Goal: Task Accomplishment & Management: Use online tool/utility

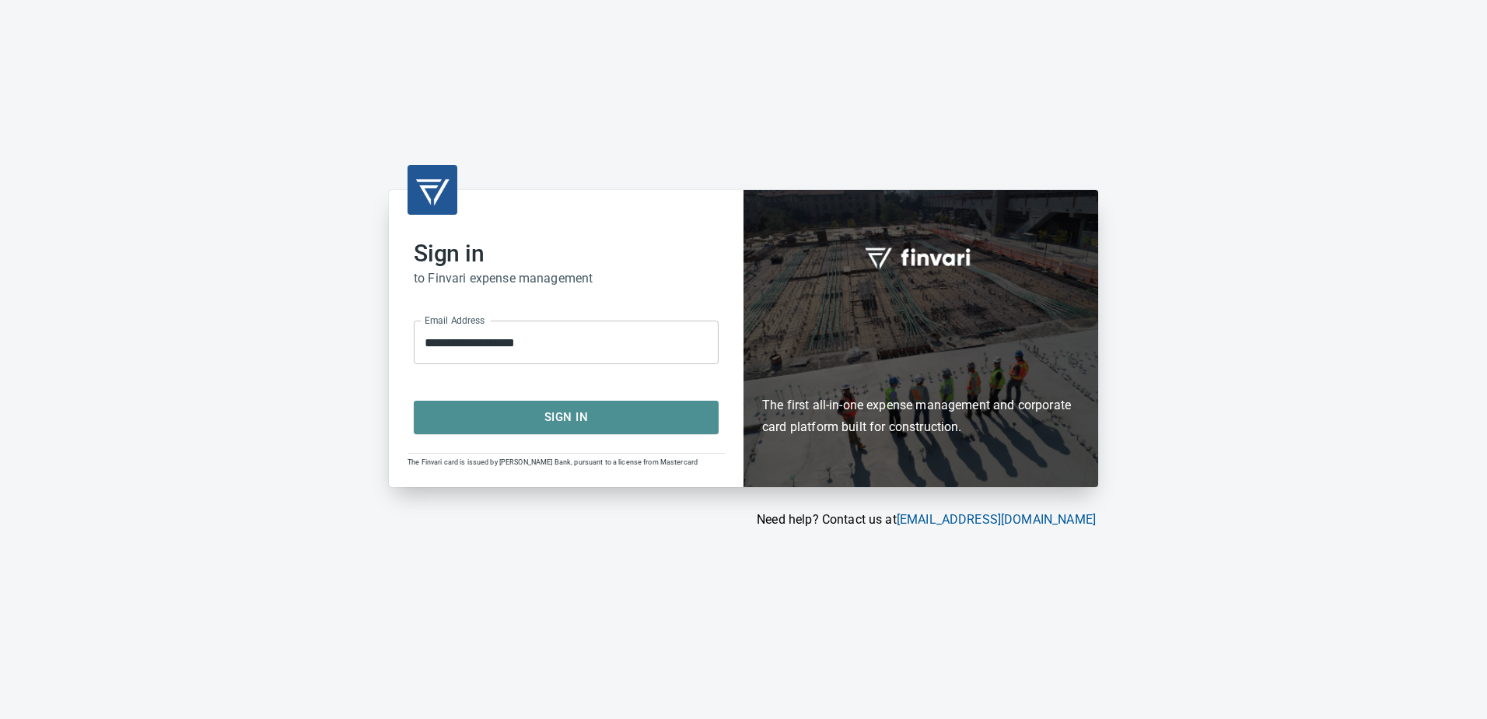
click at [572, 419] on span "Sign In" at bounding box center [566, 417] width 271 height 20
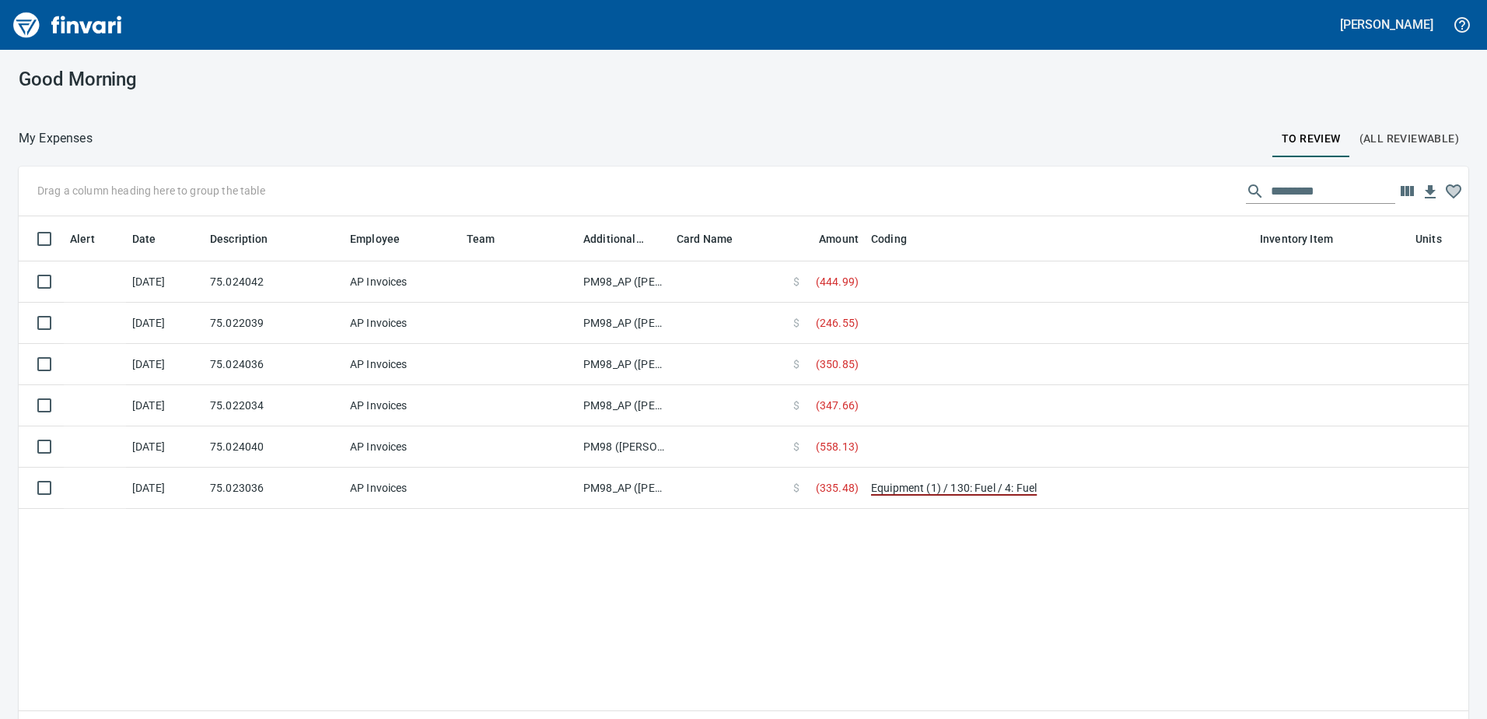
scroll to position [524, 1427]
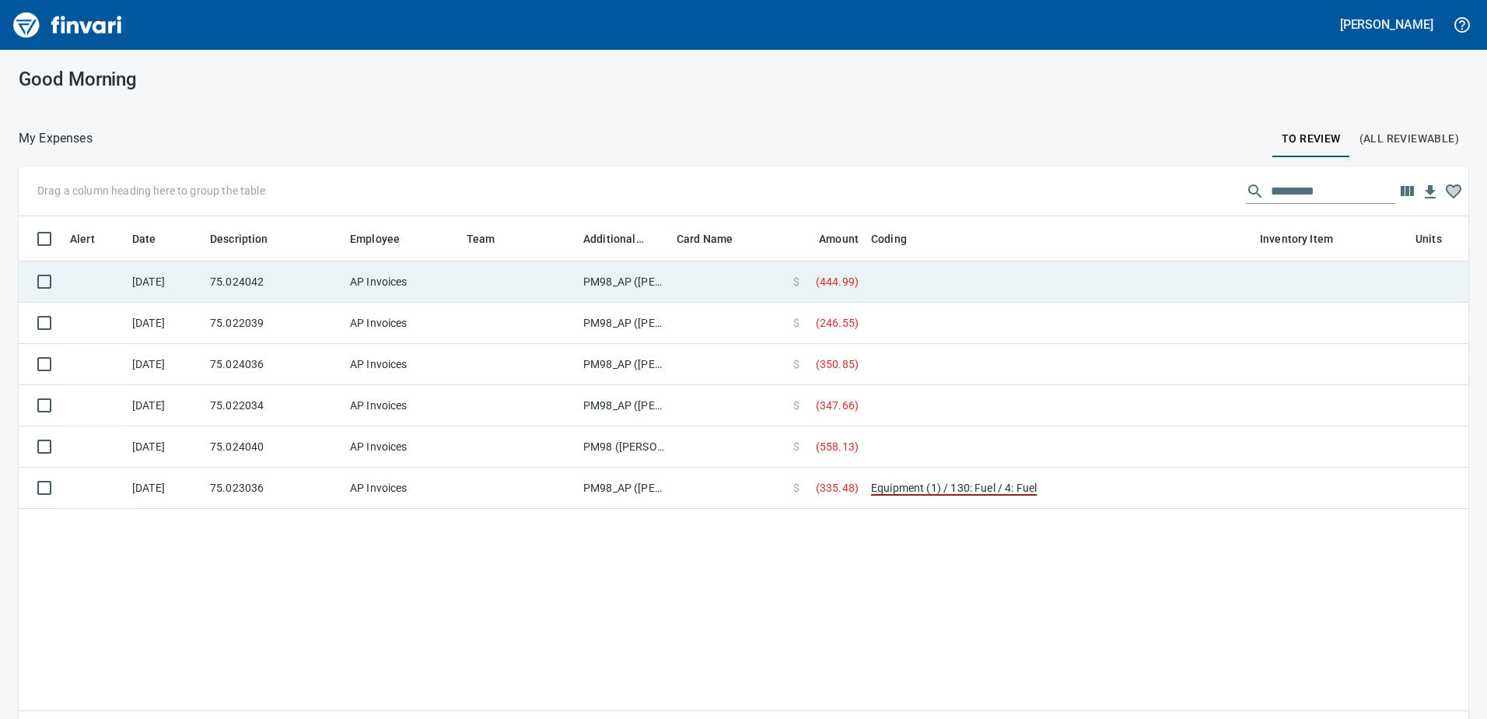
click at [617, 281] on td "PM98_AP ([PERSON_NAME], [PERSON_NAME])" at bounding box center [623, 281] width 93 height 41
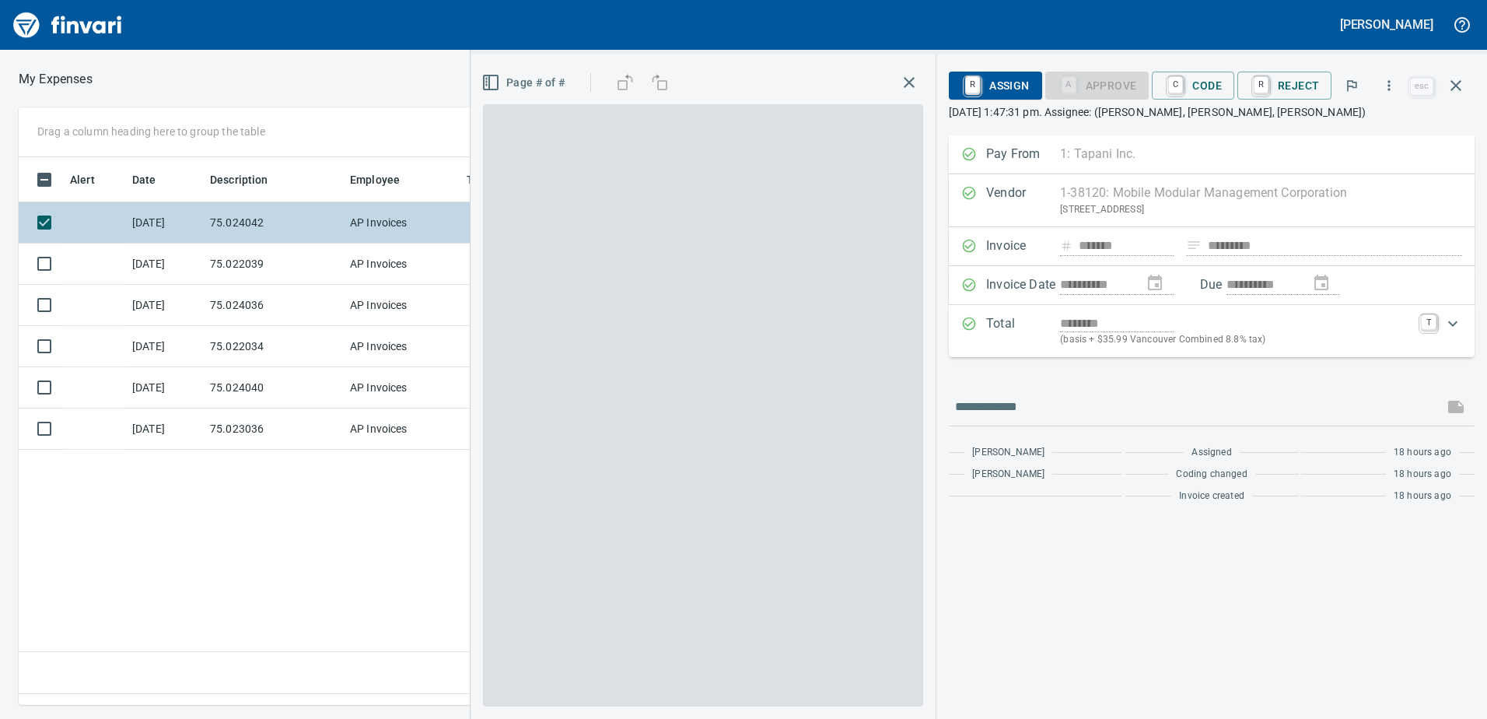
scroll to position [524, 1049]
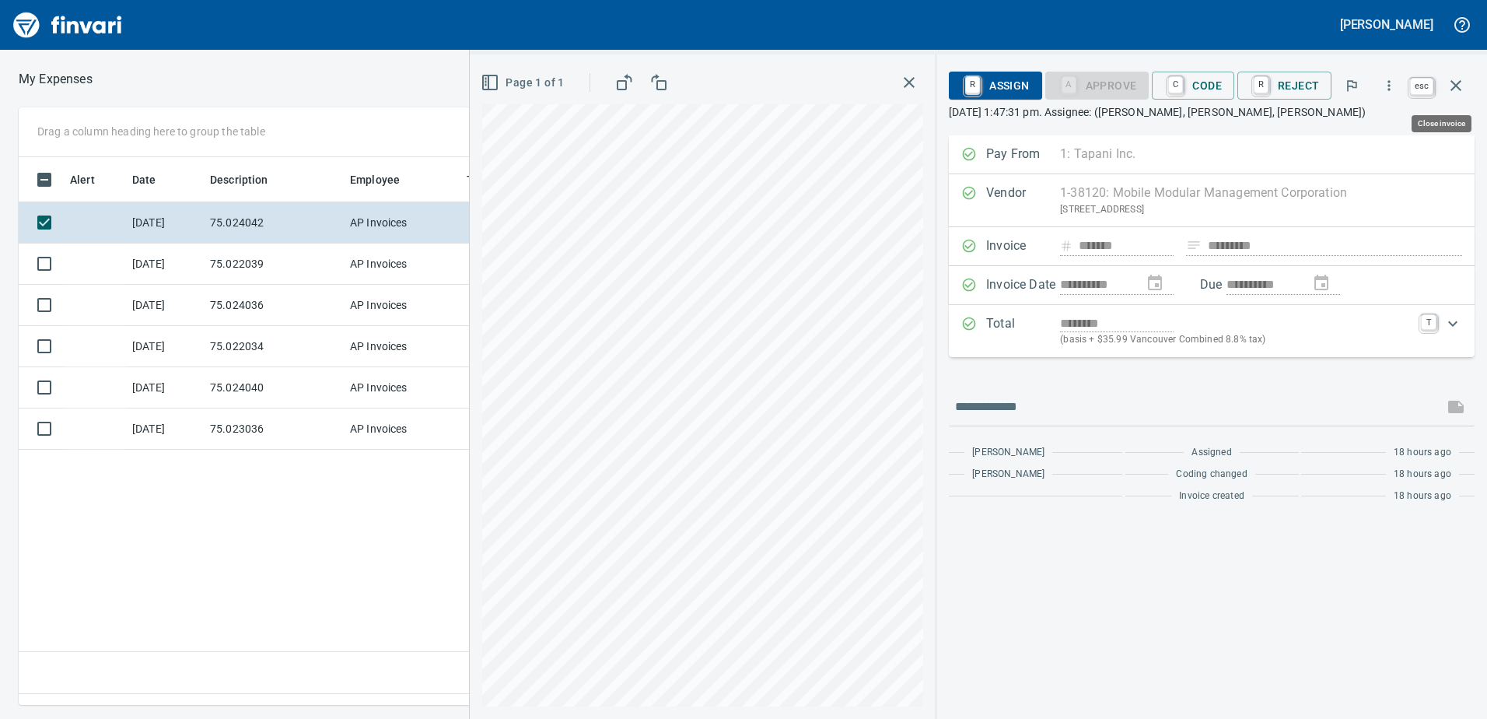
click at [1456, 84] on icon "button" at bounding box center [1456, 85] width 19 height 19
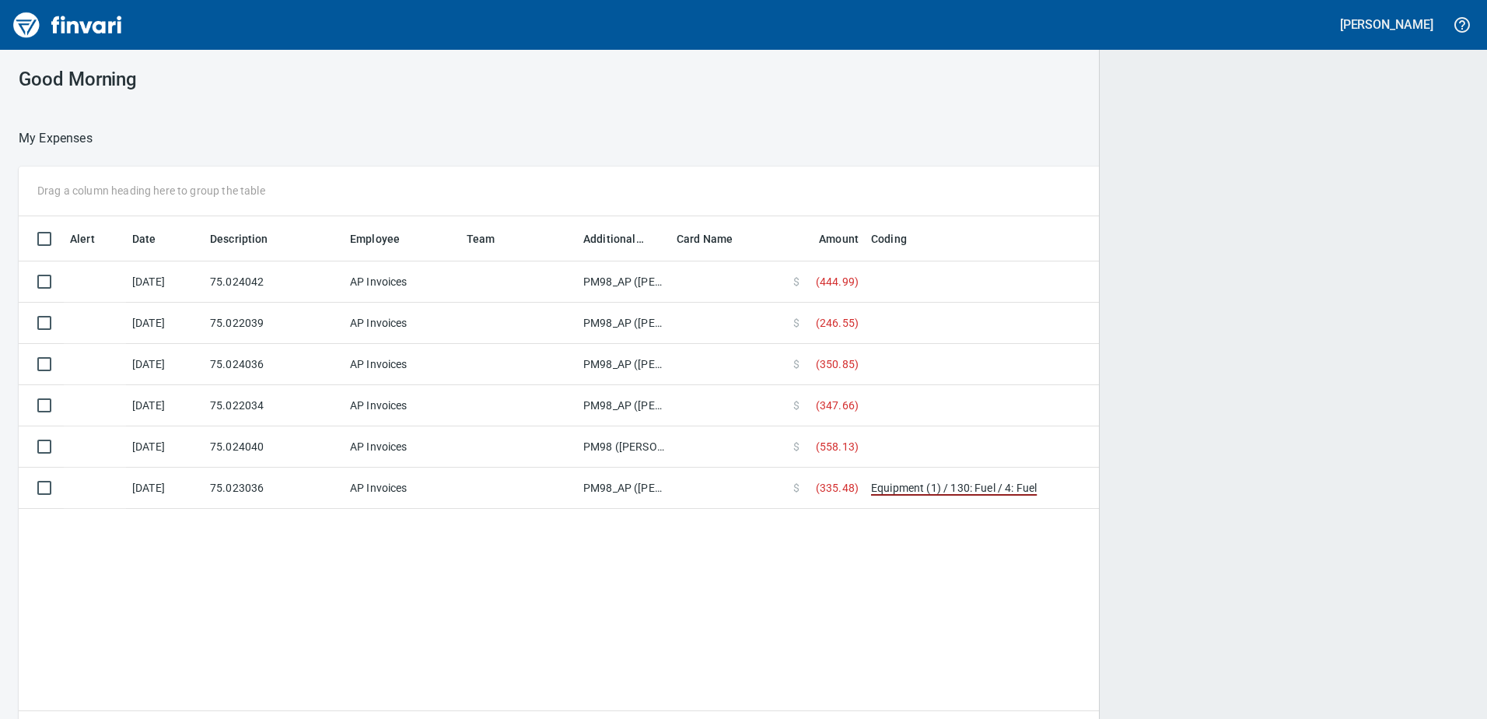
scroll to position [2, 2]
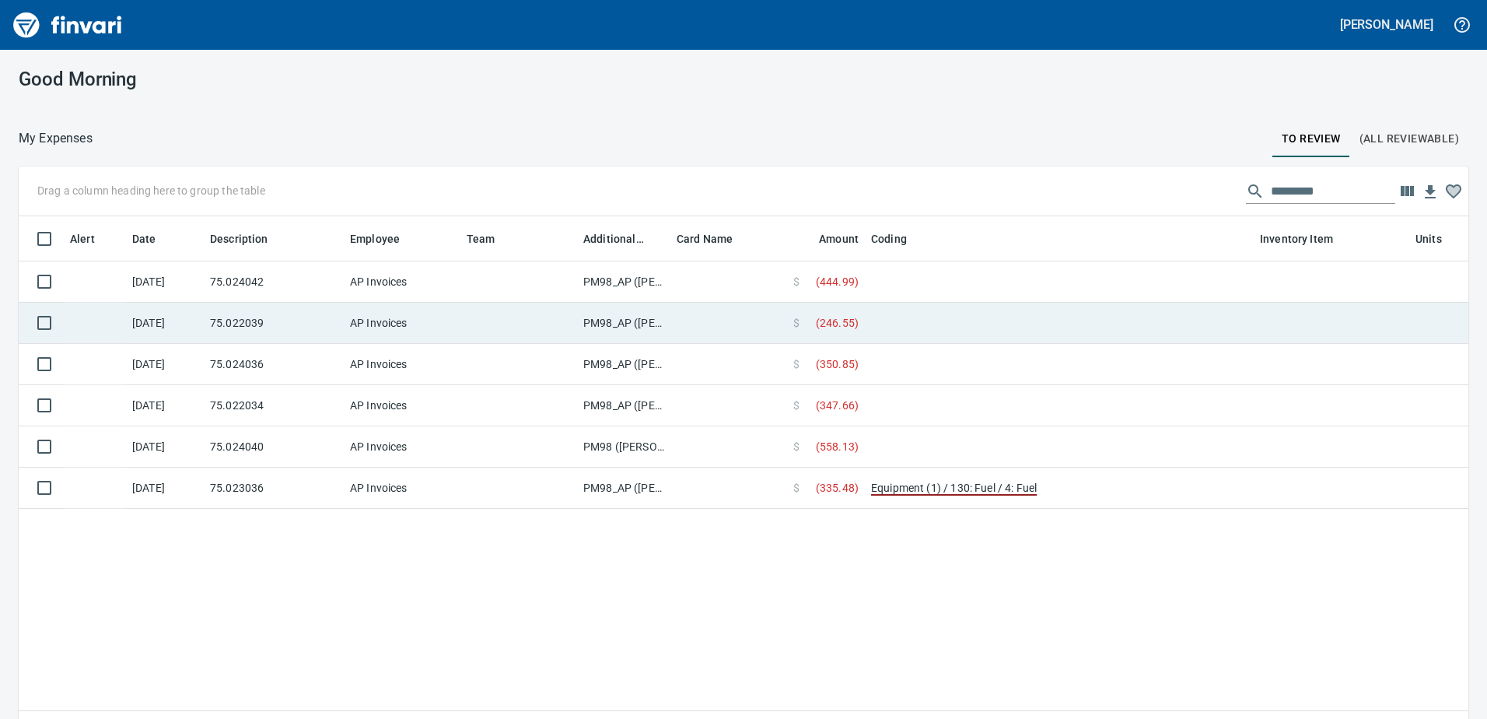
click at [605, 323] on td "PM98_AP (samr, shanet)" at bounding box center [623, 323] width 93 height 41
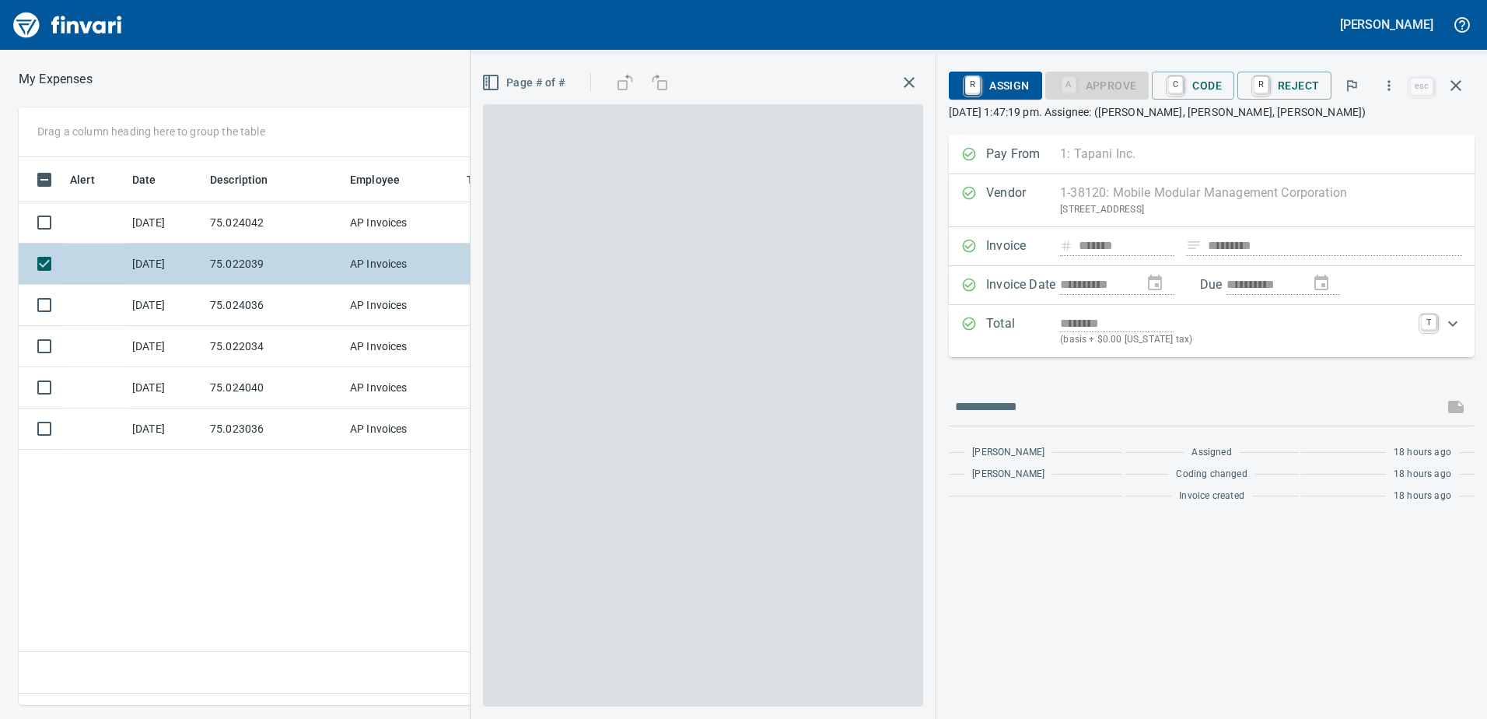
scroll to position [524, 1049]
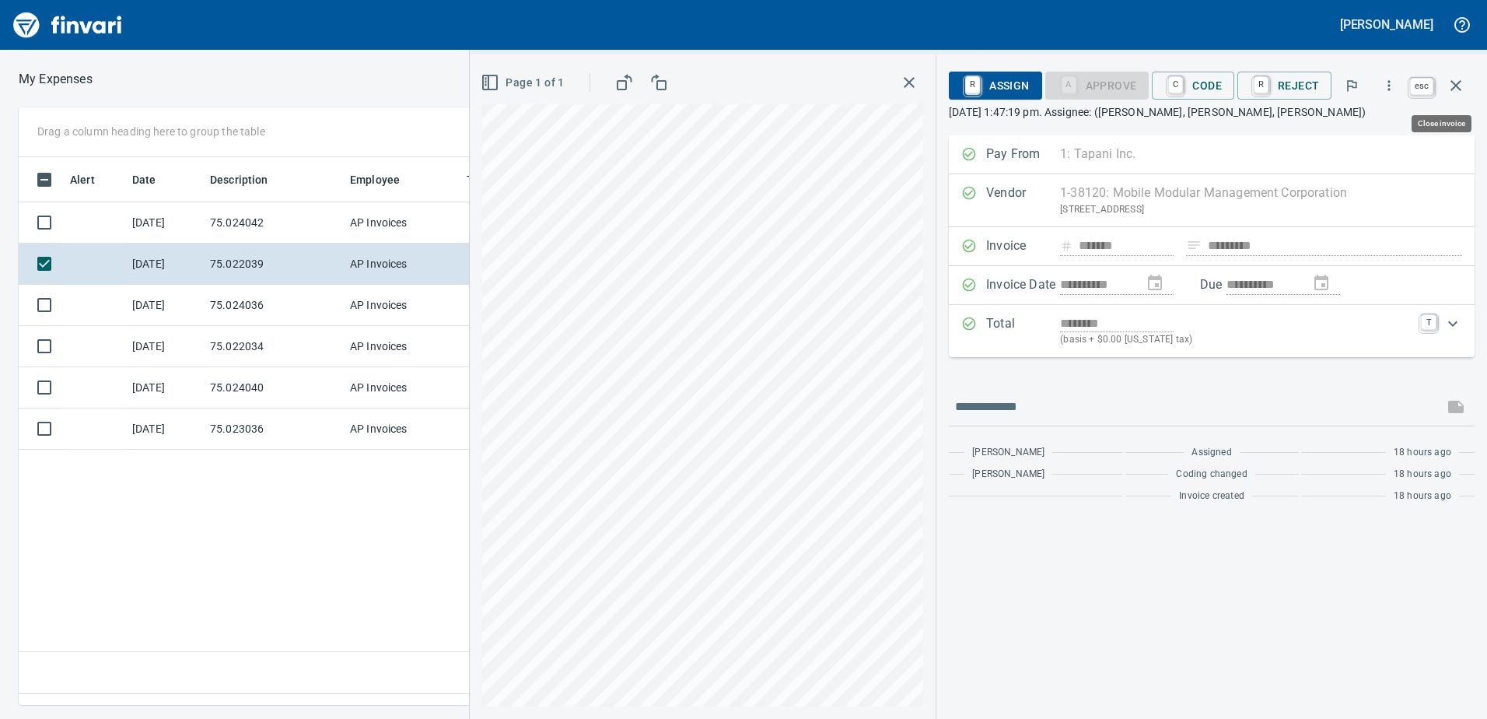
click at [1453, 82] on icon "button" at bounding box center [1456, 85] width 11 height 11
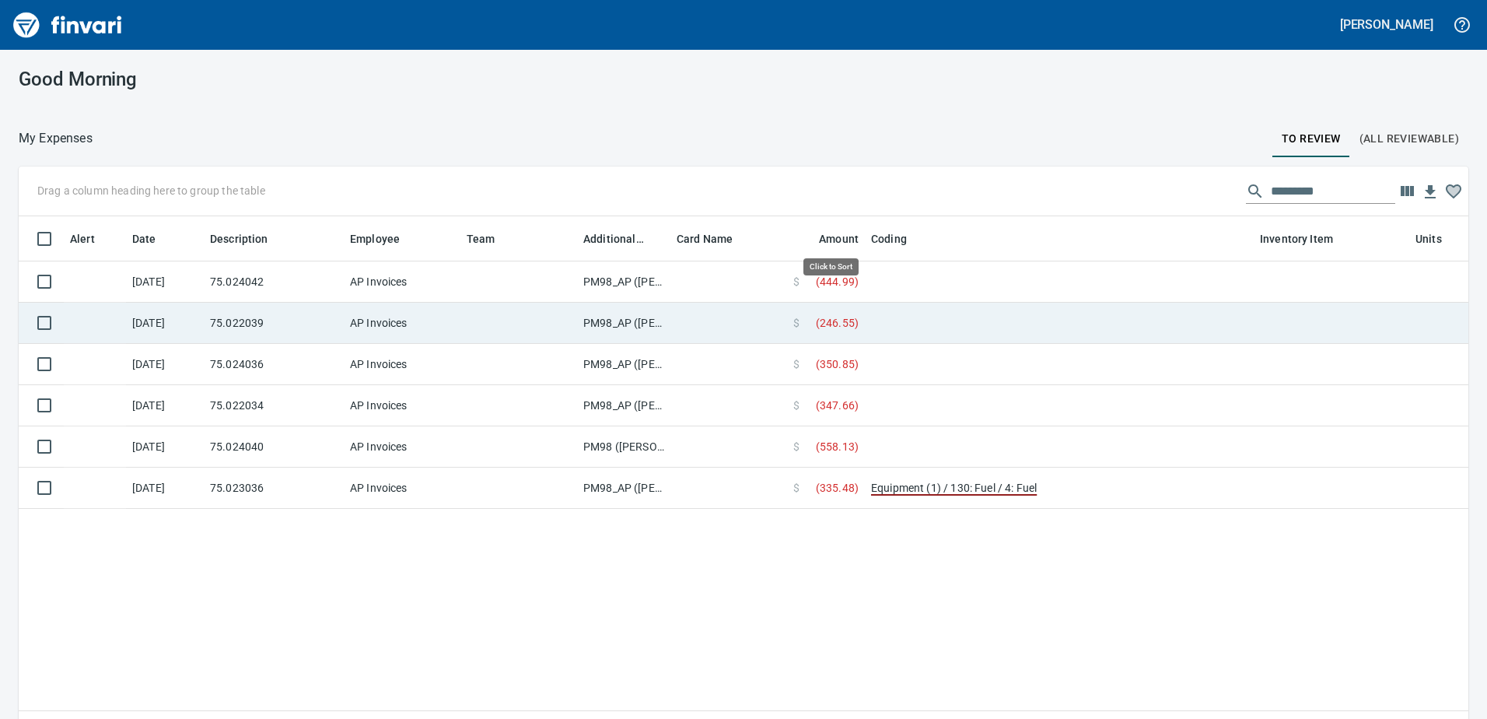
scroll to position [524, 1427]
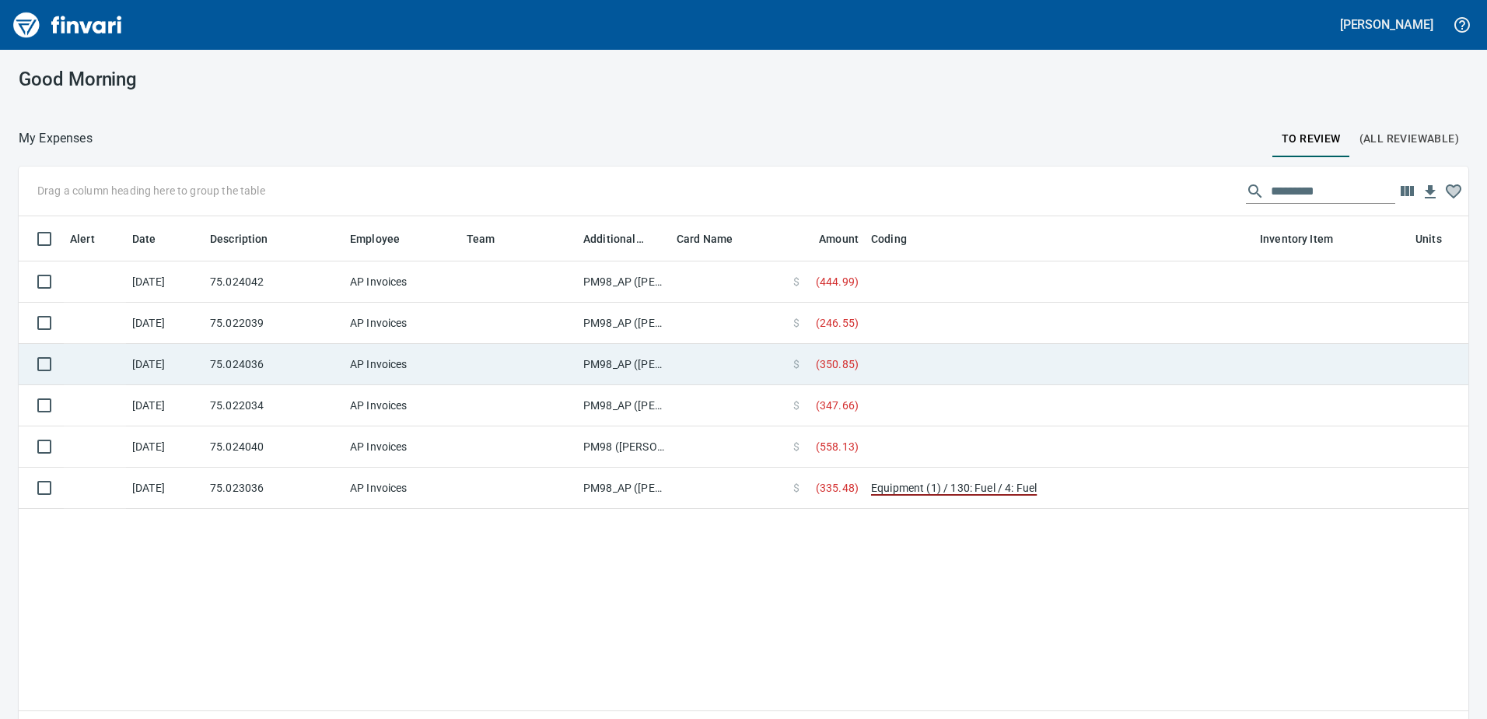
click at [598, 366] on td "PM98_AP (samr, shanet)" at bounding box center [623, 364] width 93 height 41
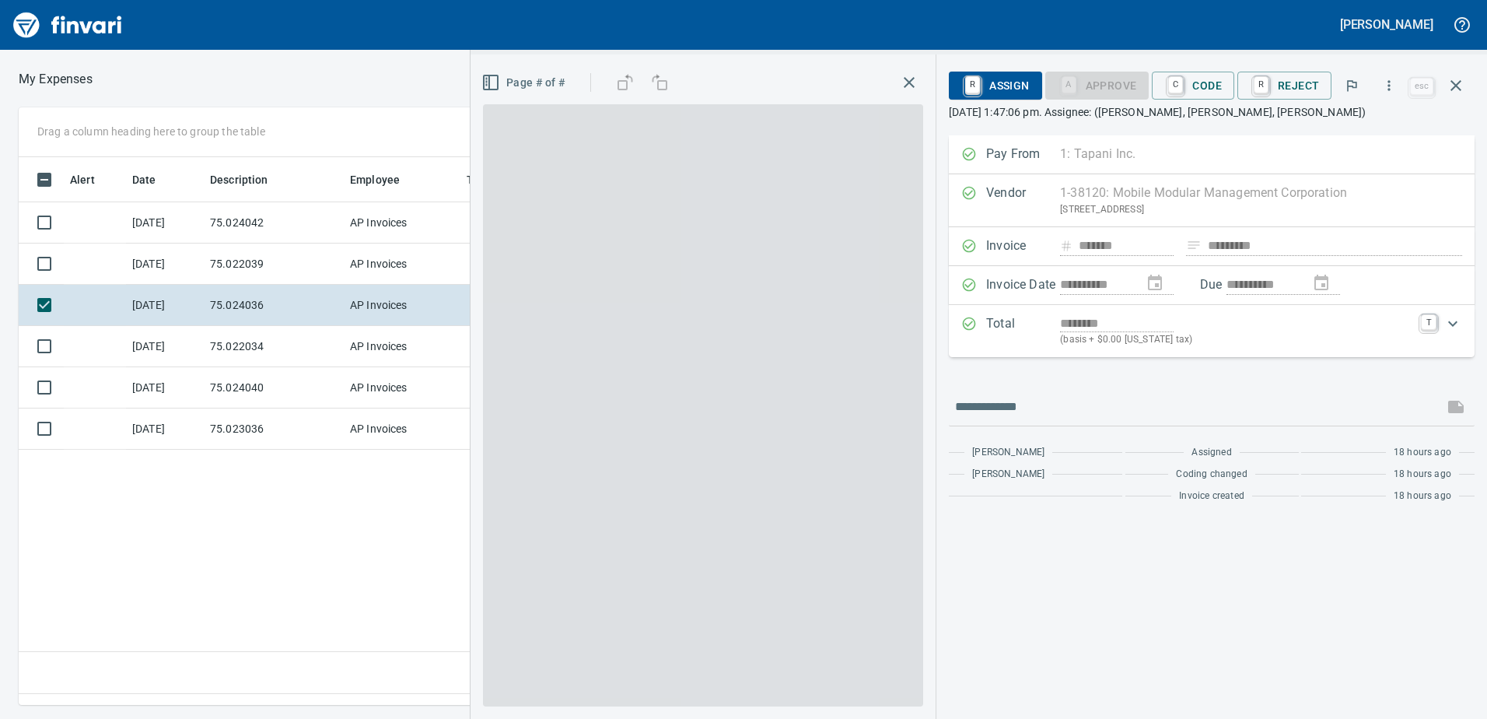
scroll to position [524, 1049]
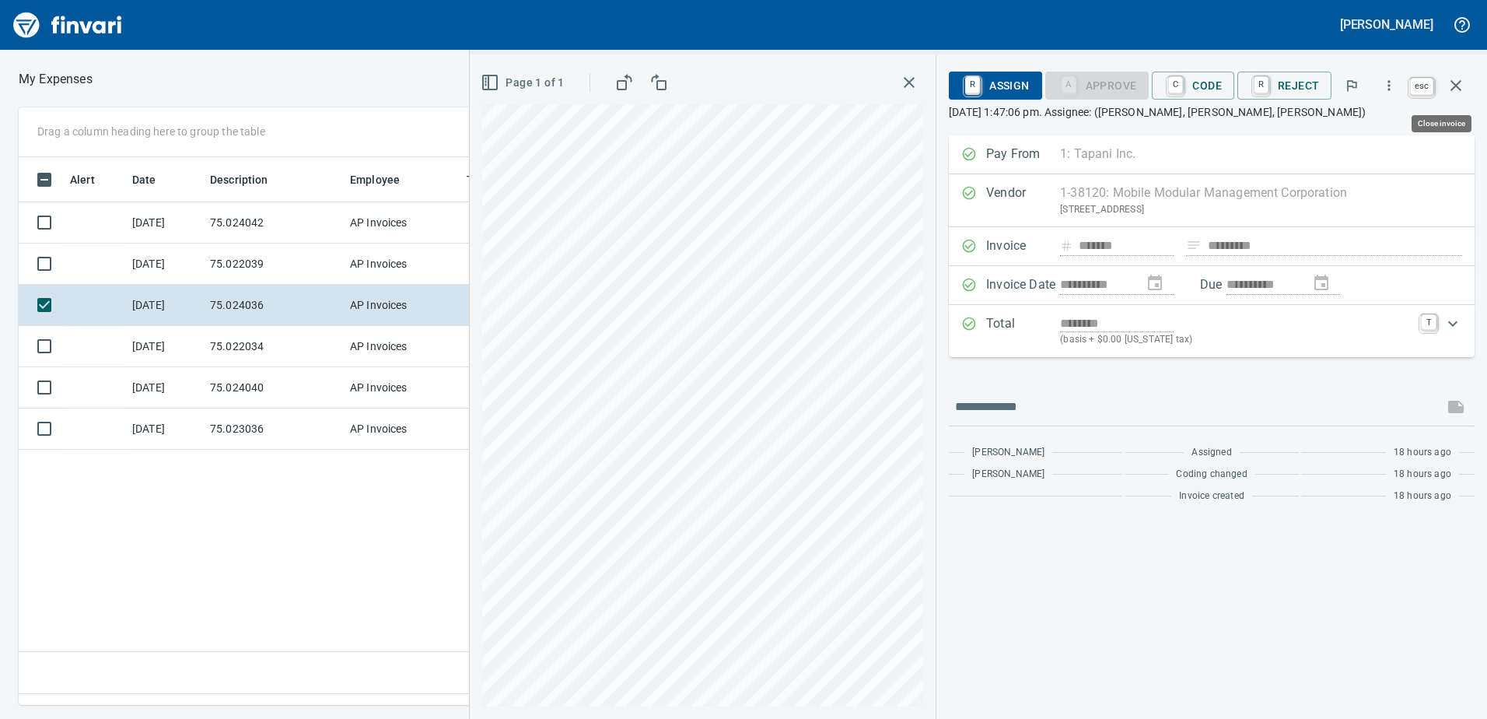
click at [1462, 87] on icon "button" at bounding box center [1456, 85] width 19 height 19
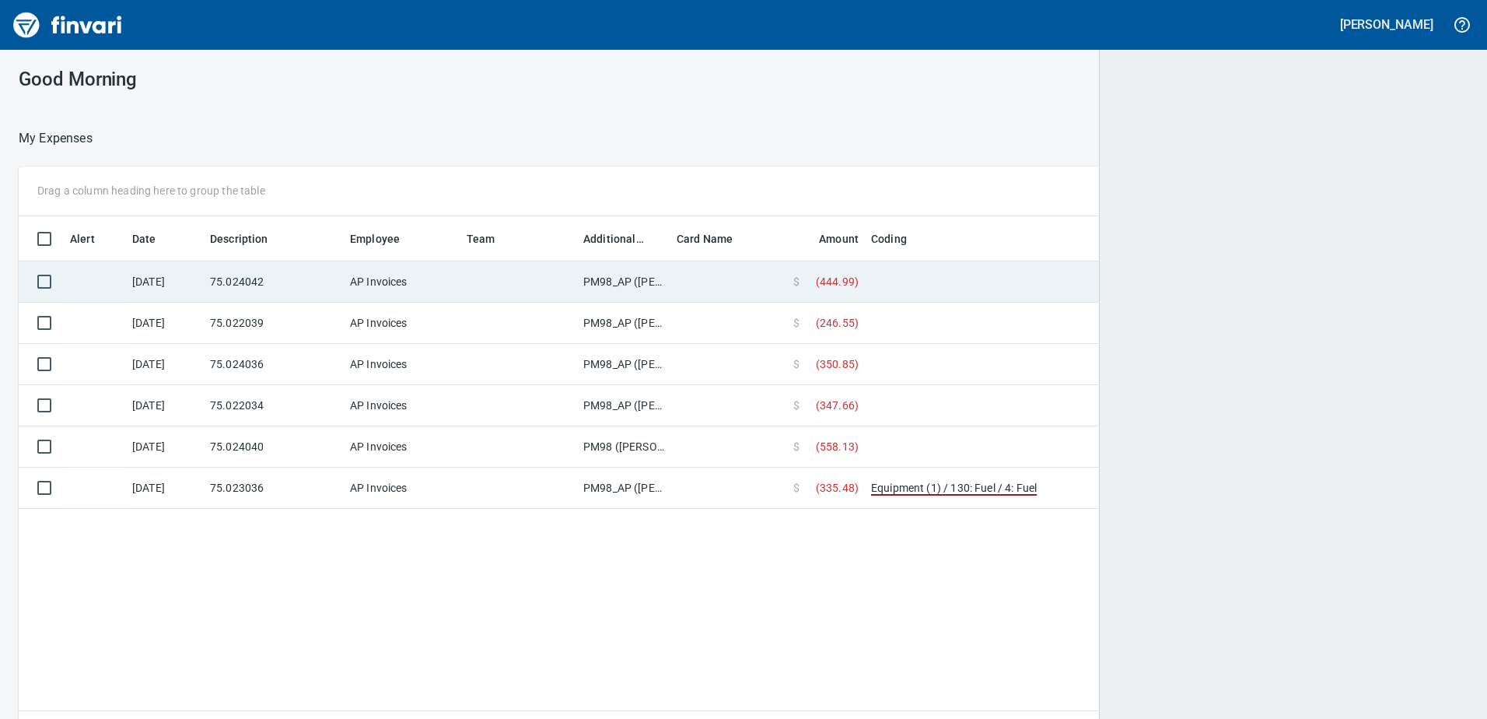
scroll to position [524, 1423]
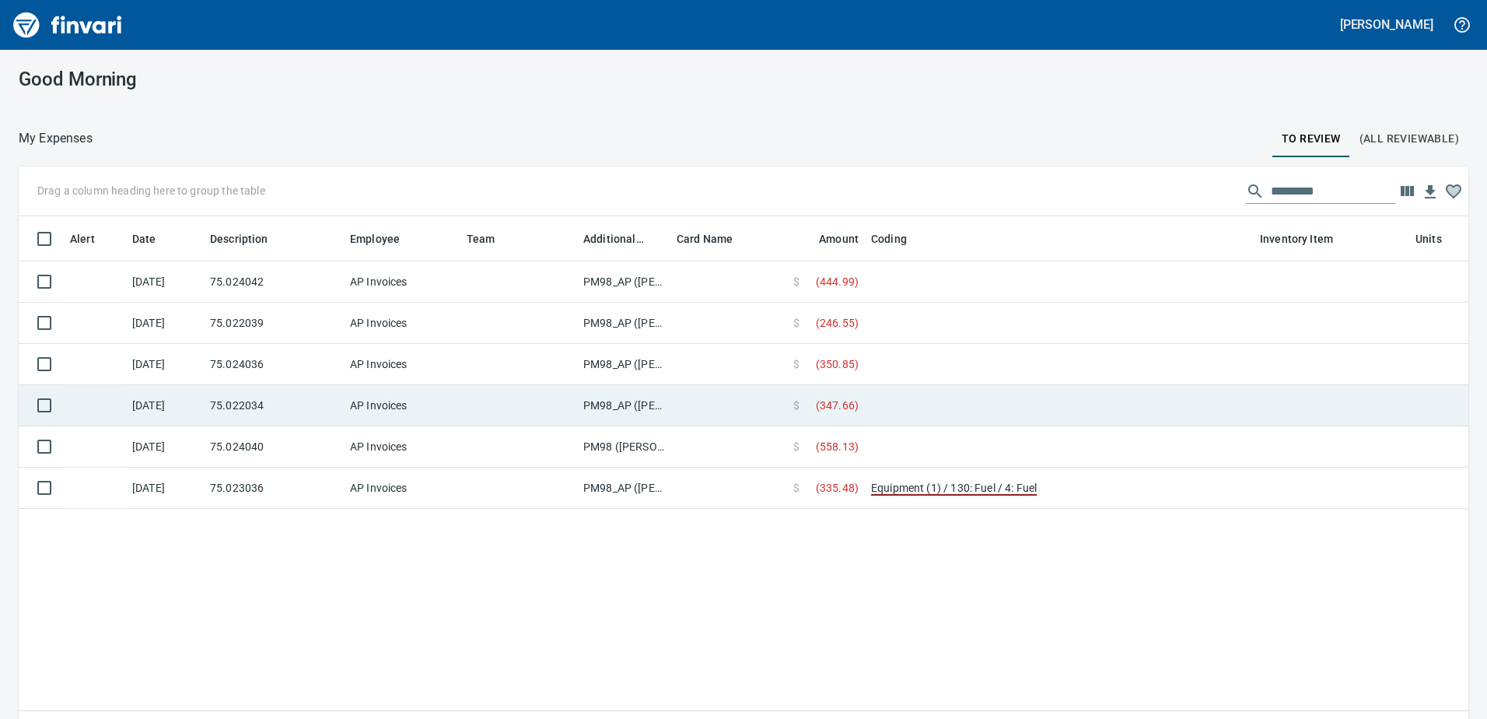
click at [630, 408] on td "PM98_AP (samr, shanet)" at bounding box center [623, 405] width 93 height 41
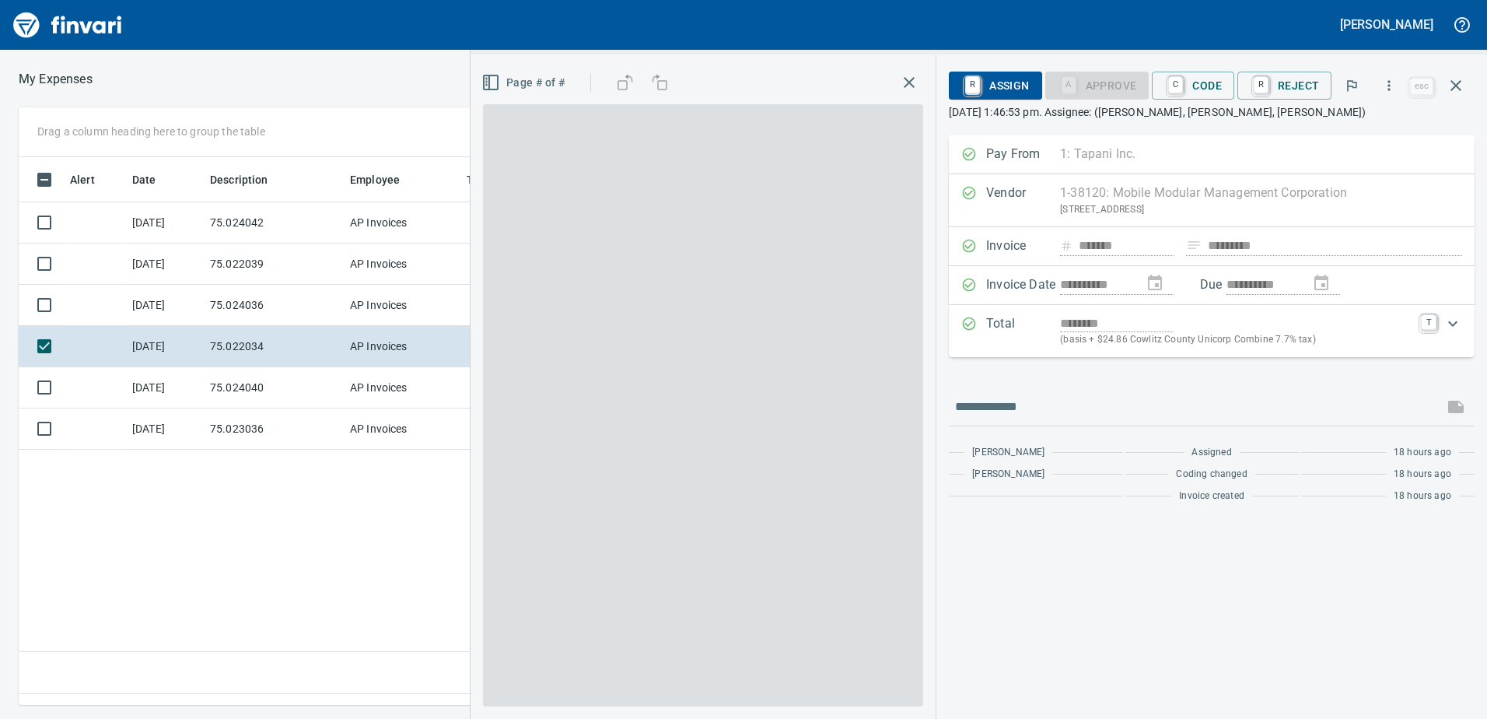
scroll to position [524, 1049]
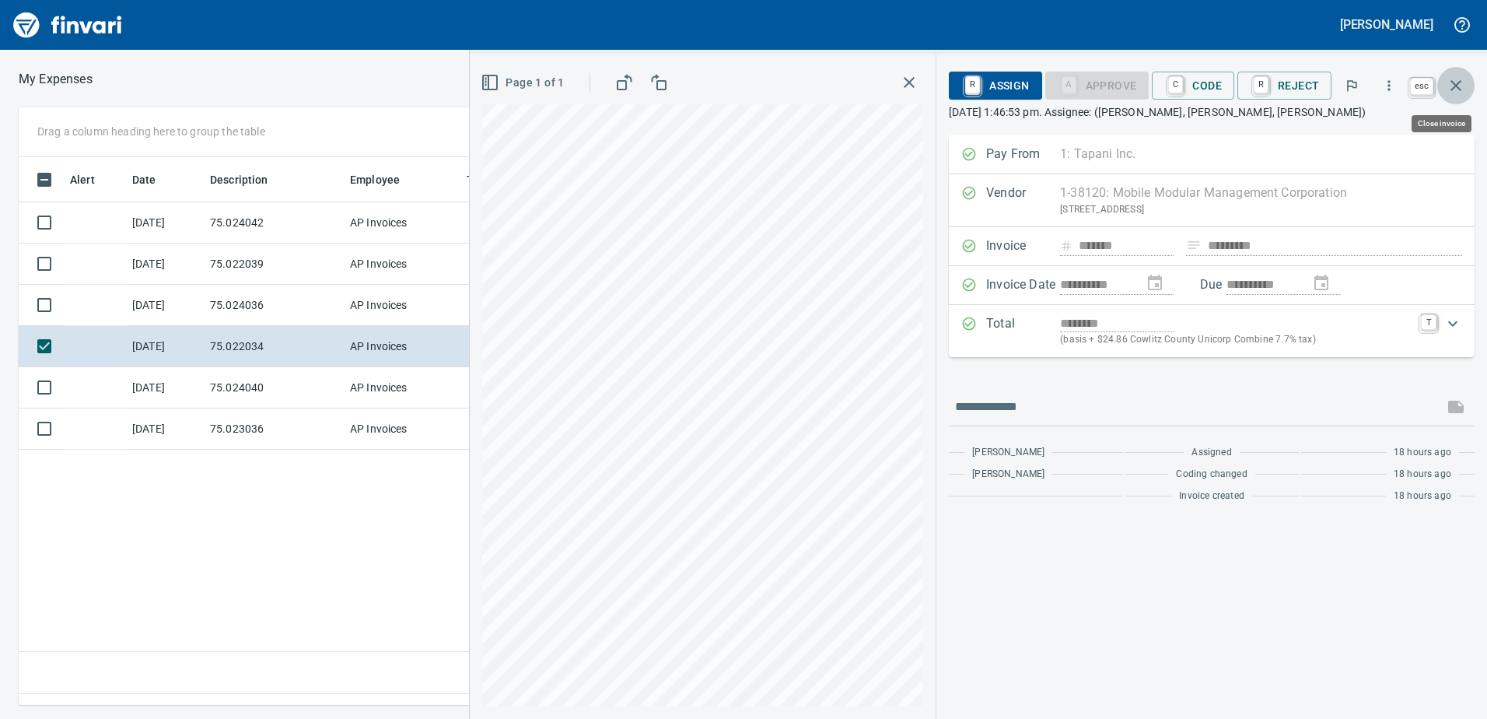
click at [1451, 79] on icon "button" at bounding box center [1456, 85] width 19 height 19
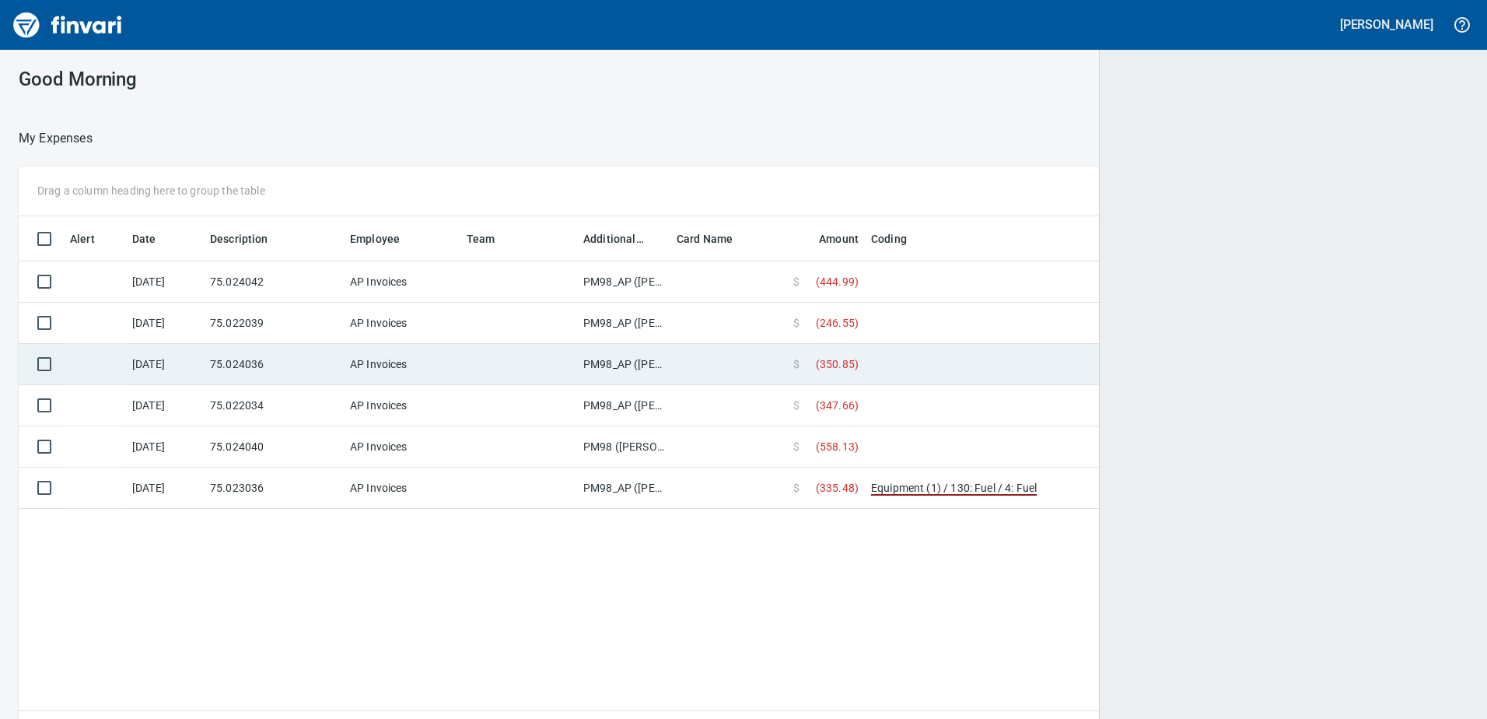
scroll to position [524, 1424]
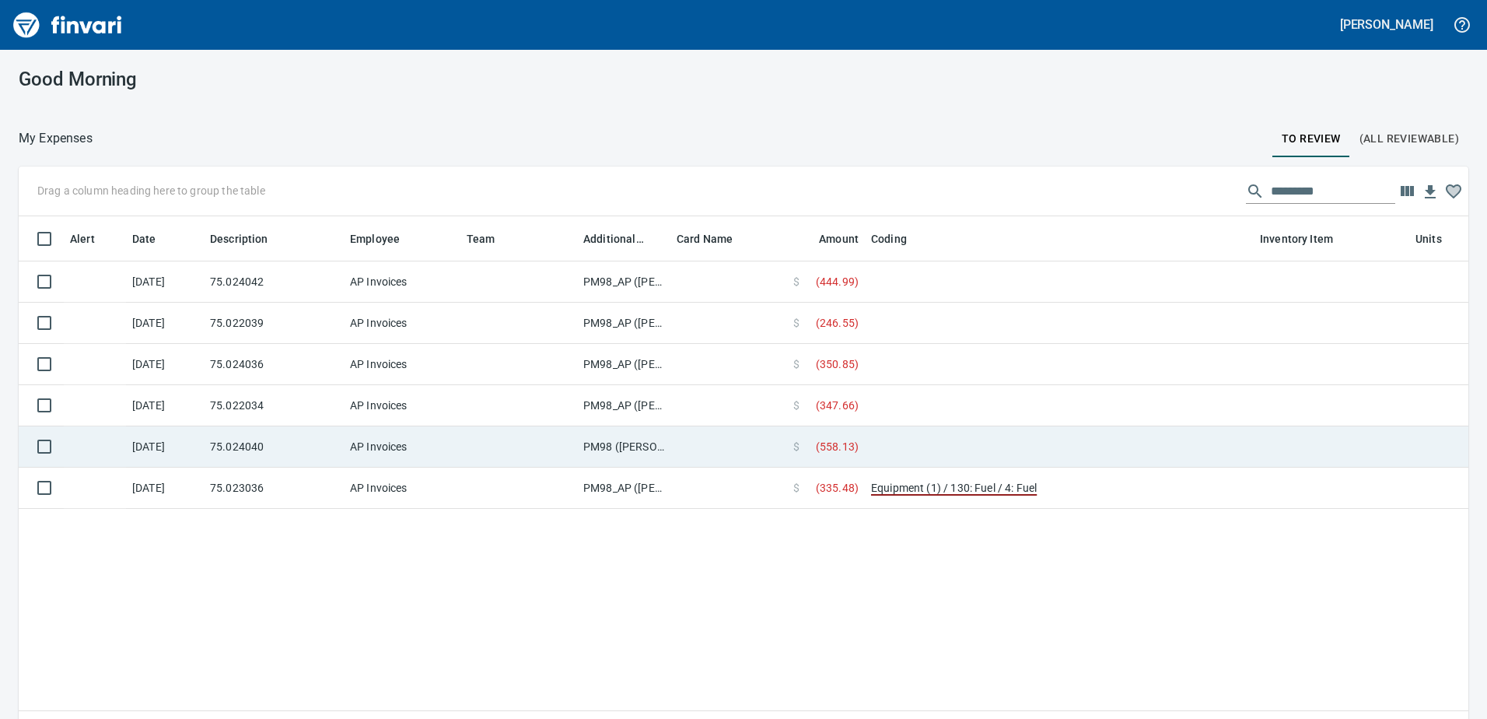
click at [631, 448] on td "PM98 (samr, shanet)" at bounding box center [623, 446] width 93 height 41
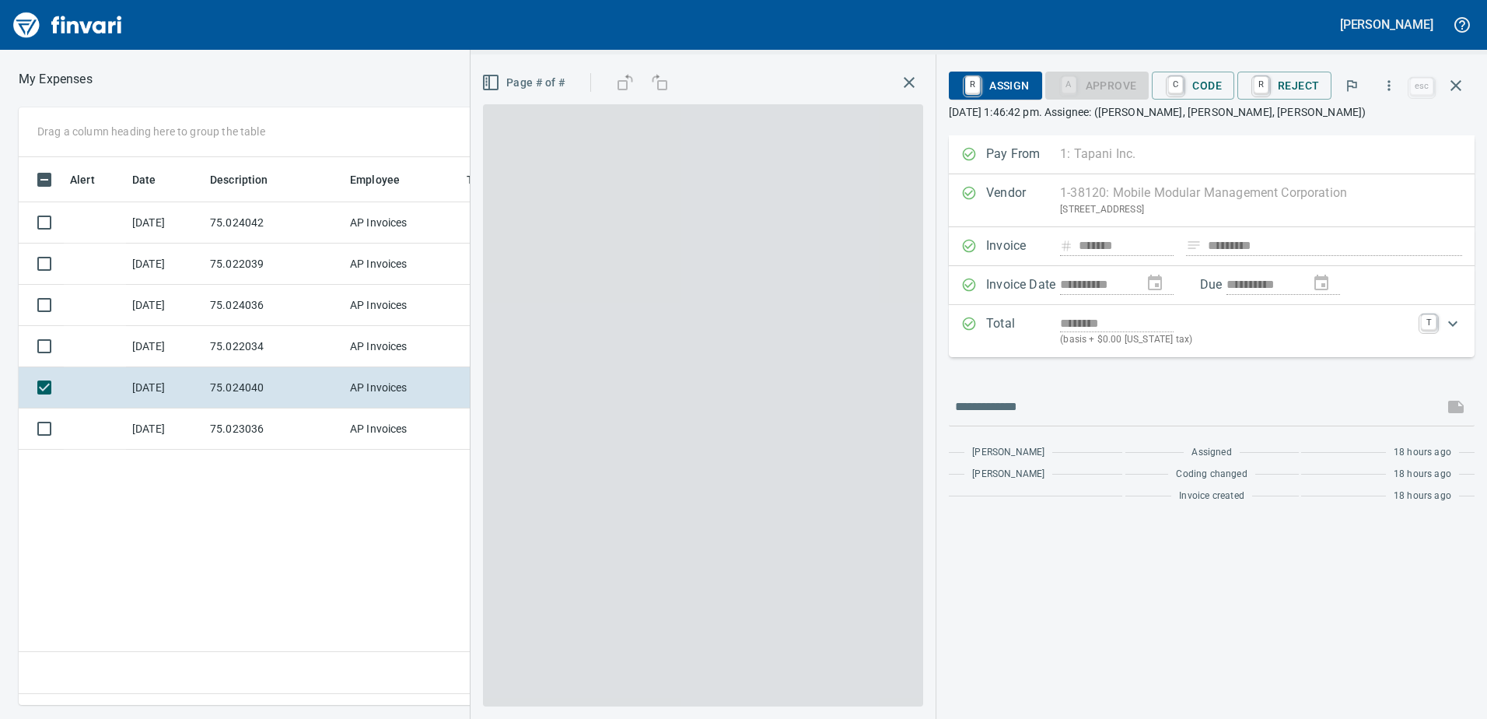
scroll to position [524, 1049]
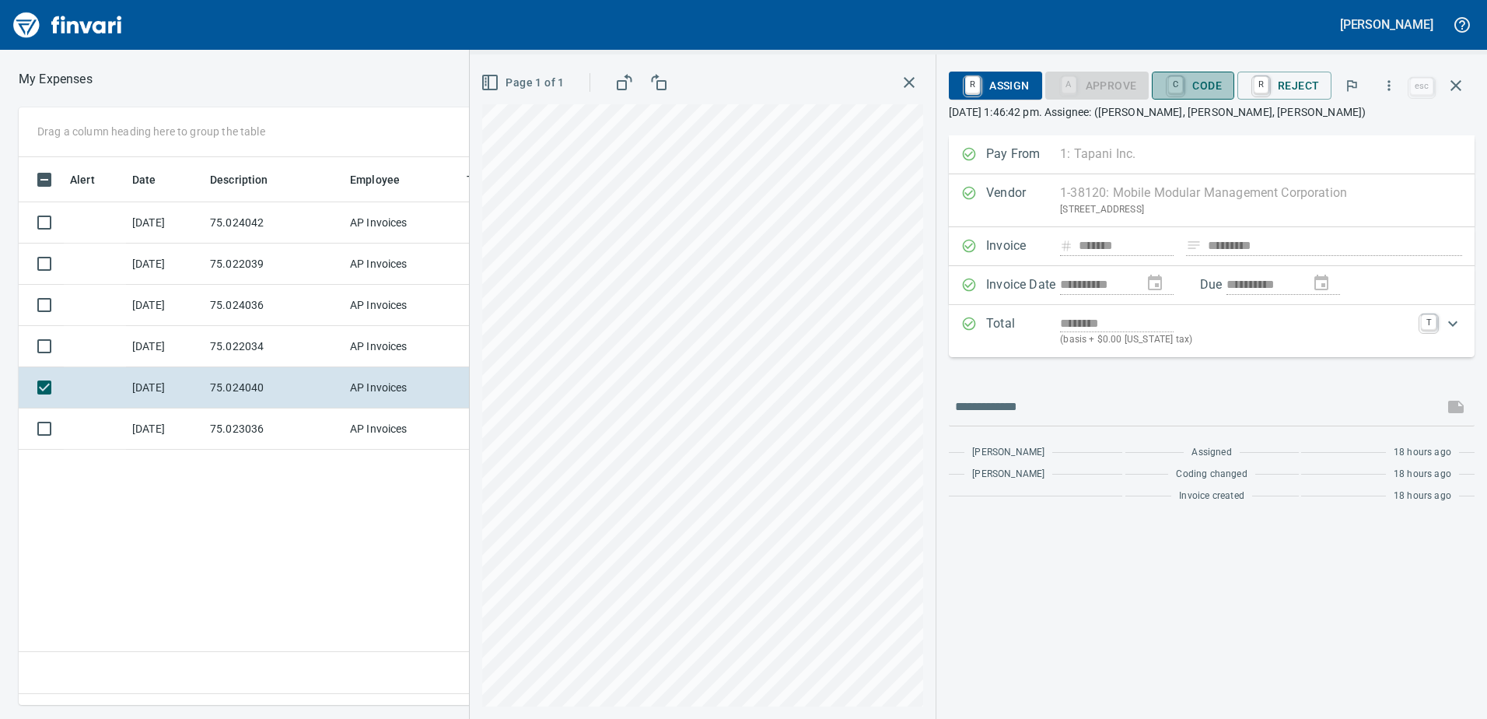
click at [1208, 86] on span "C Code" at bounding box center [1193, 85] width 58 height 26
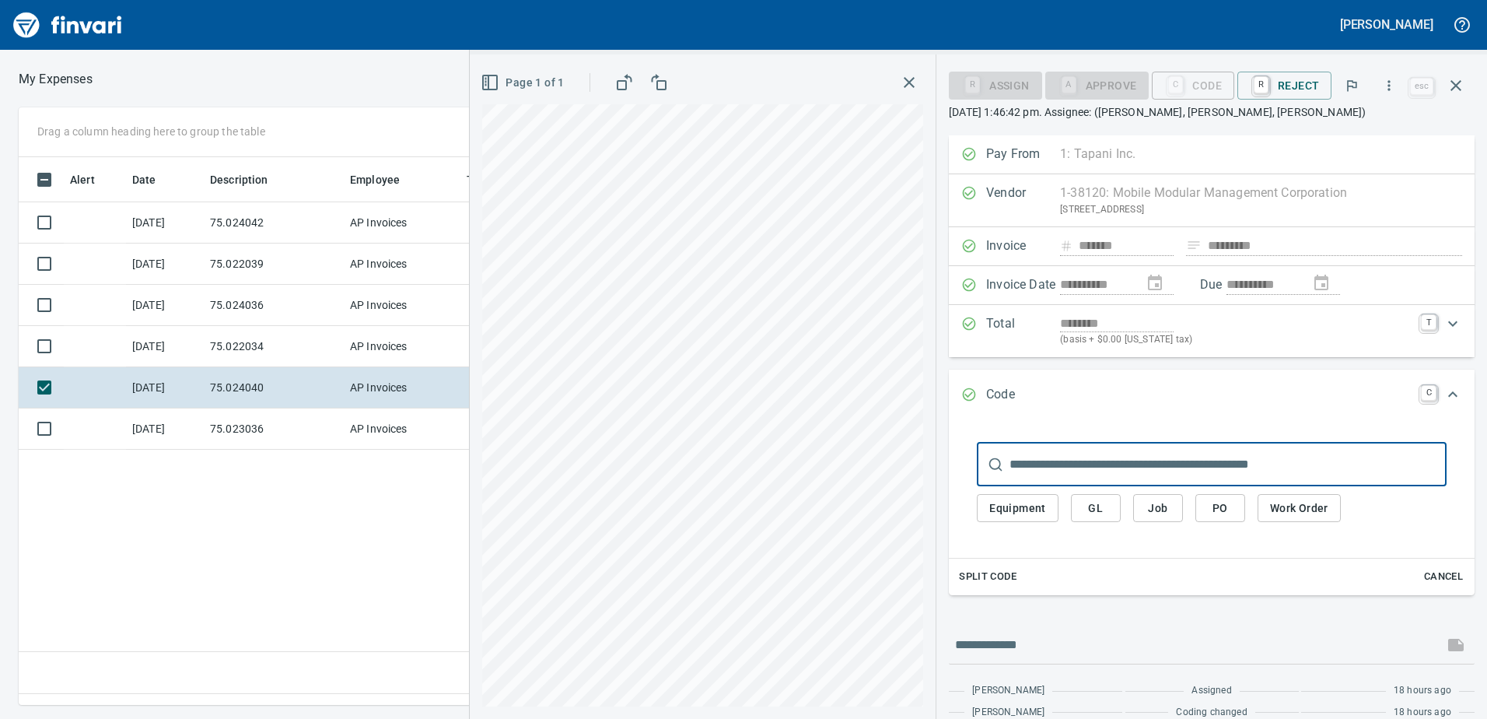
click at [1002, 512] on span "Equipment" at bounding box center [1017, 508] width 57 height 19
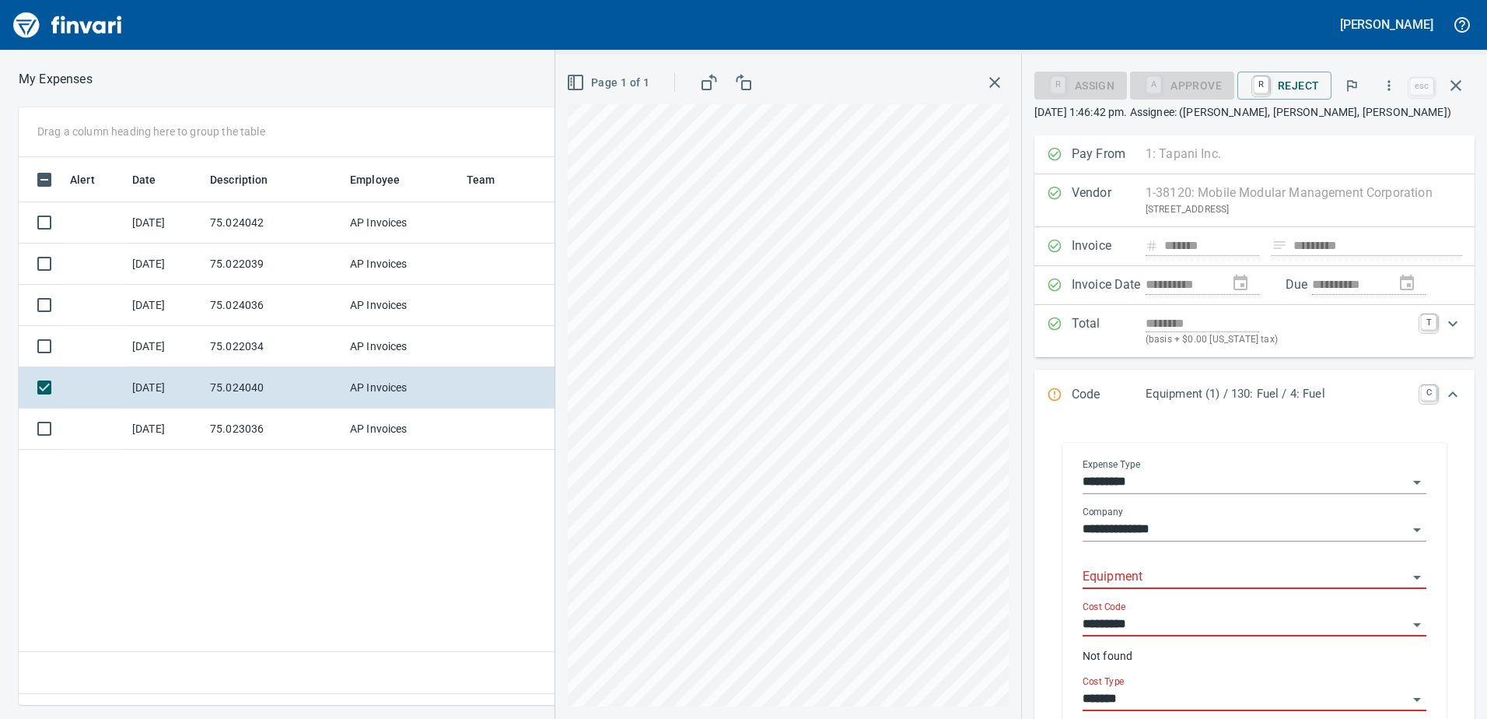
click at [1119, 572] on input "Equipment" at bounding box center [1245, 577] width 325 height 22
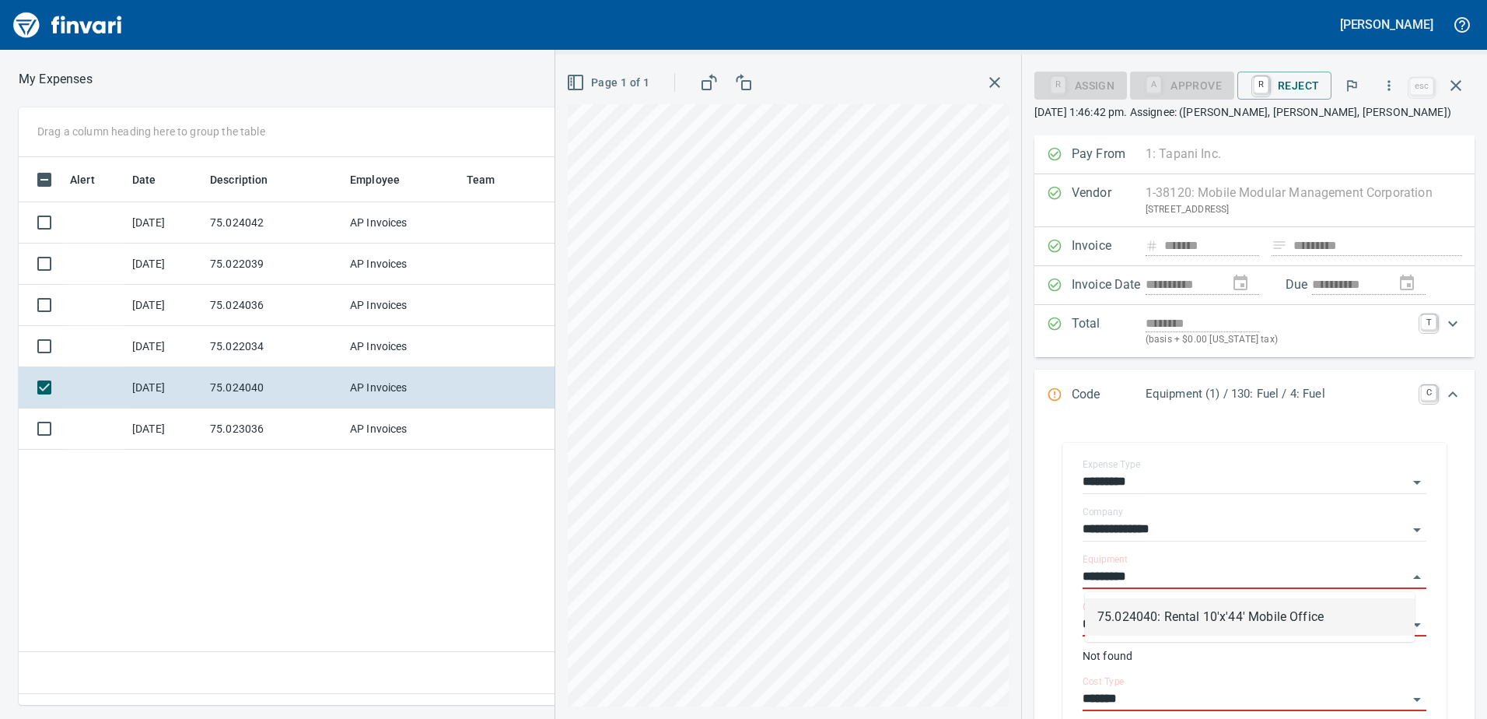
click at [1153, 615] on li "75.024040: Rental 10'x'44' Mobile Office" at bounding box center [1250, 616] width 330 height 37
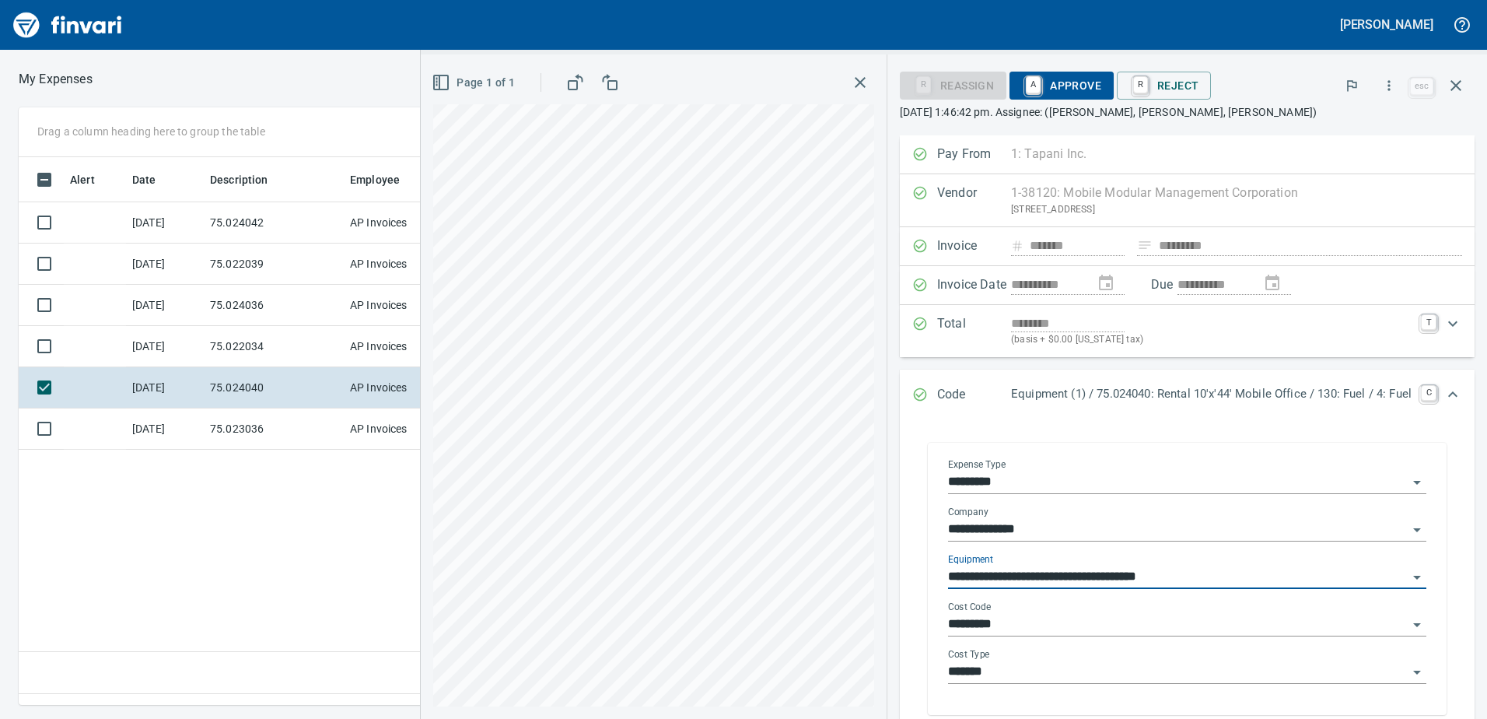
type input "**********"
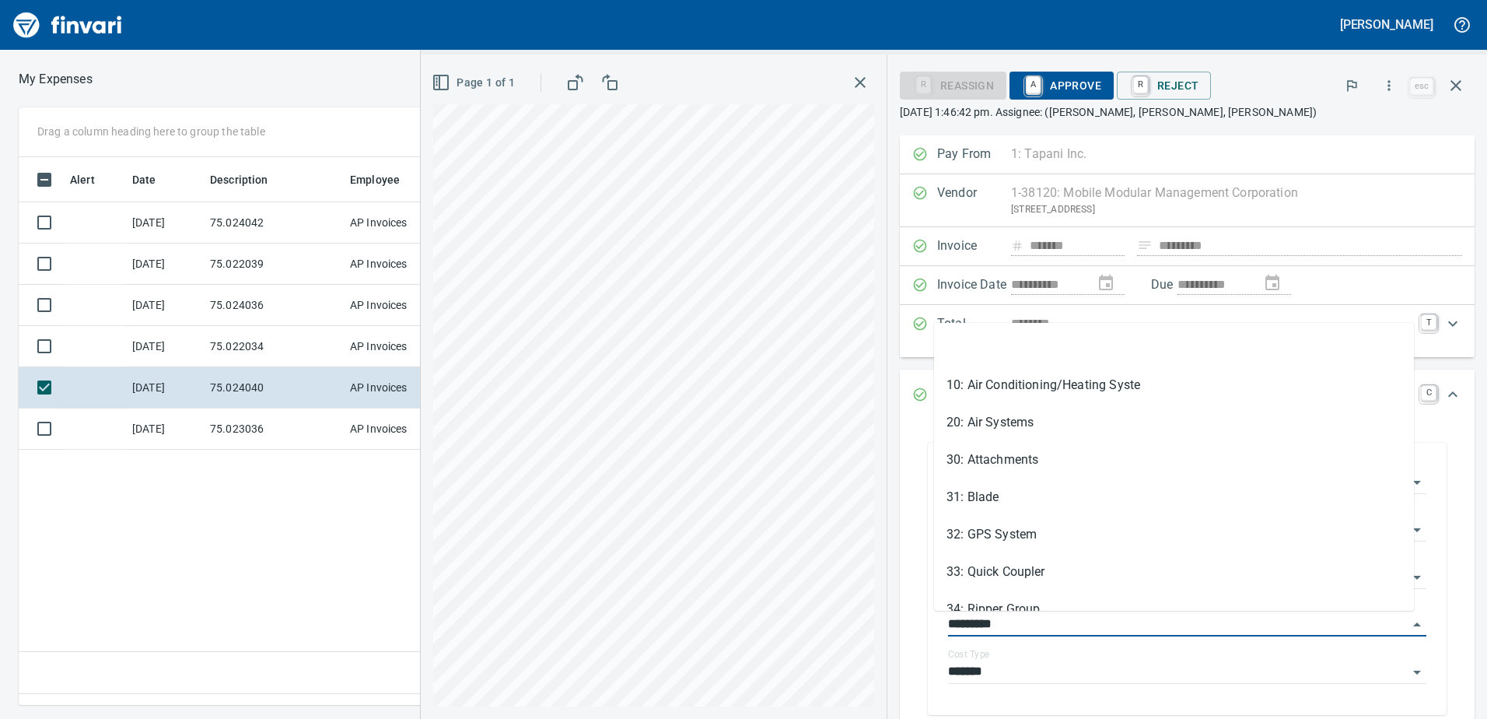
click at [857, 629] on div "**********" at bounding box center [954, 386] width 1066 height 664
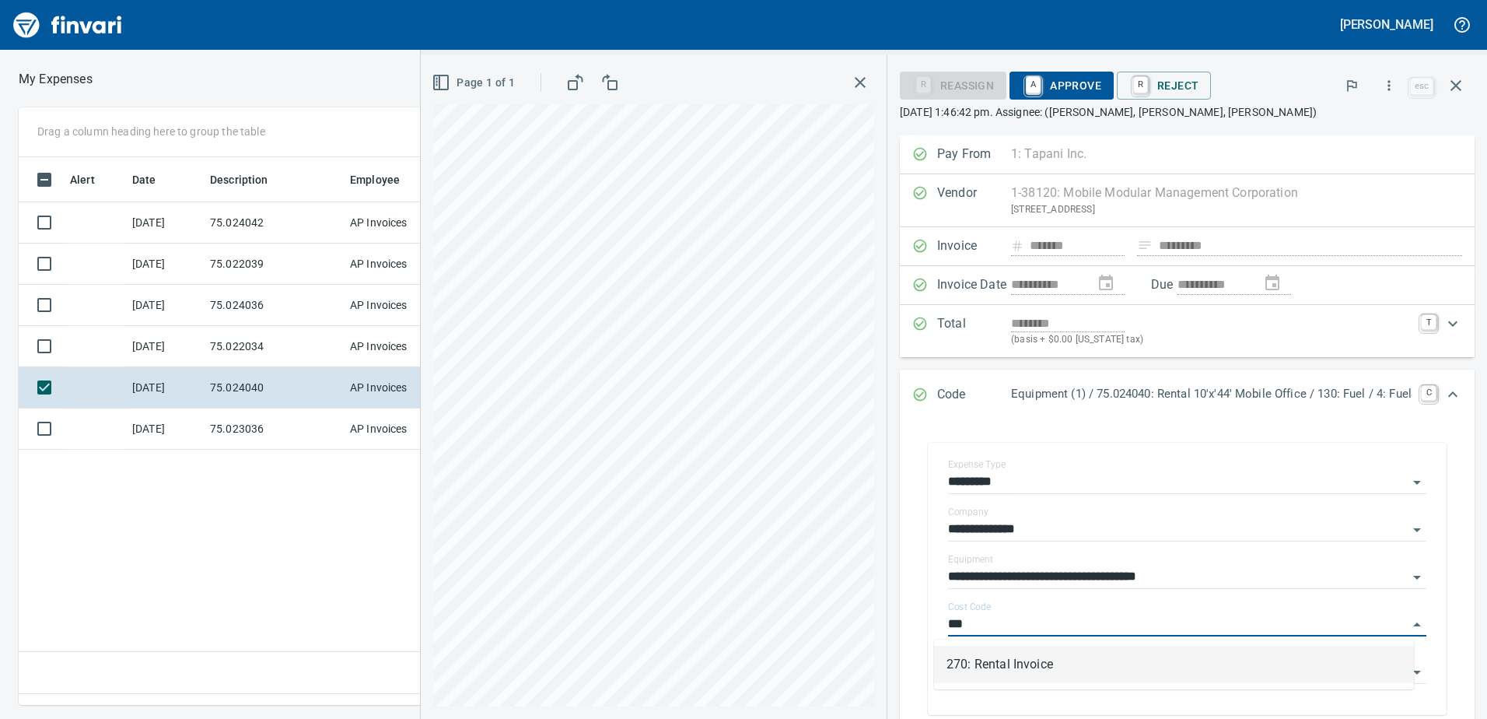
click at [980, 660] on li "270: Rental Invoice" at bounding box center [1174, 664] width 480 height 37
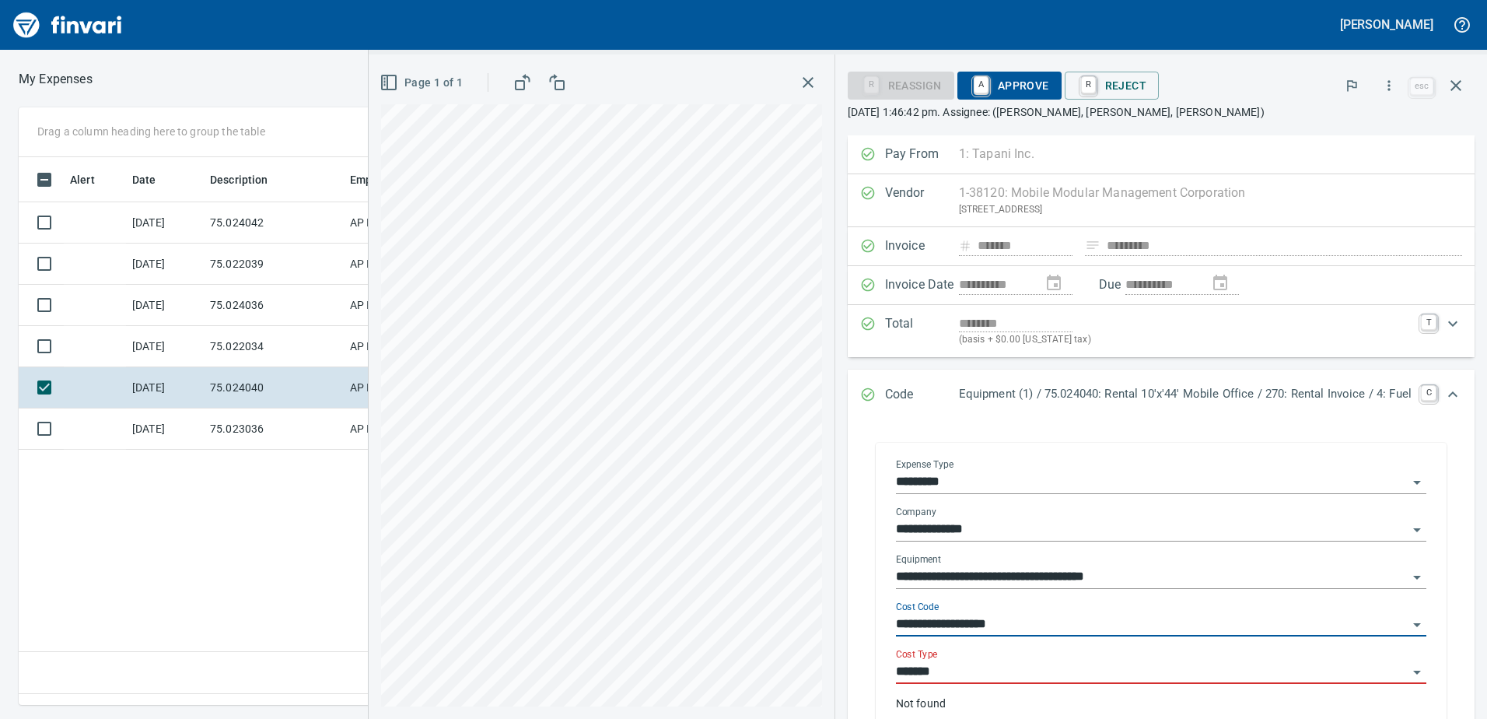
type input "**********"
click at [962, 672] on input "*******" at bounding box center [1152, 672] width 512 height 22
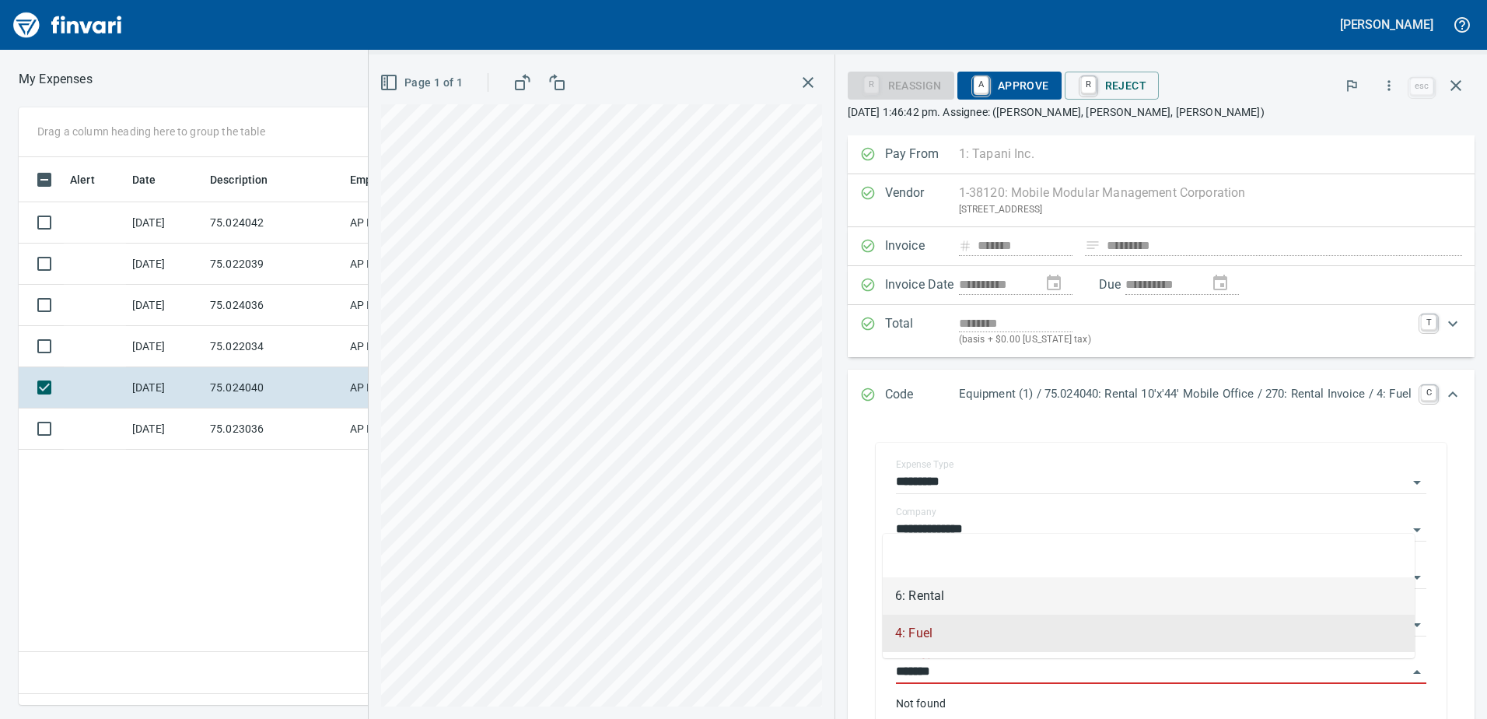
click at [933, 596] on li "6: Rental" at bounding box center [1149, 595] width 532 height 37
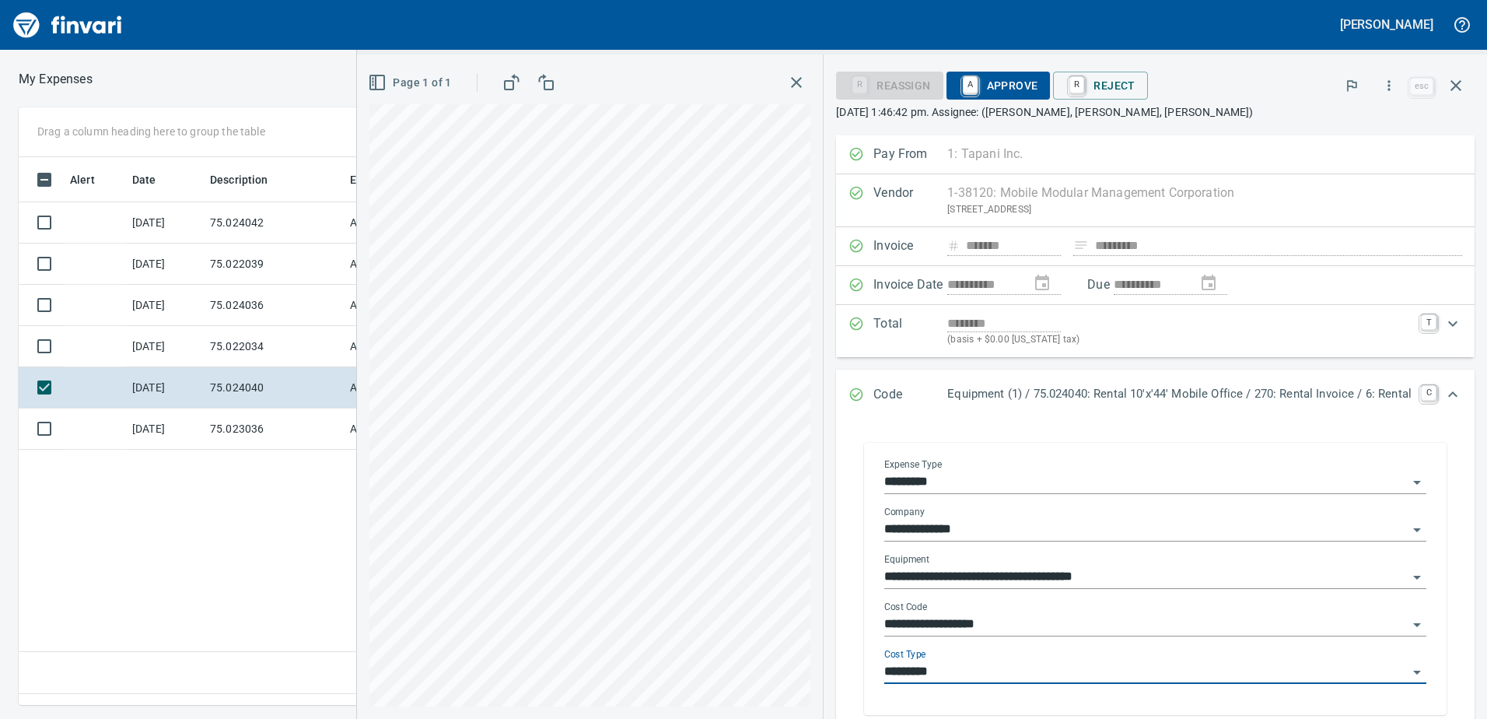
type input "*********"
click at [1002, 81] on span "A Approve" at bounding box center [998, 85] width 79 height 26
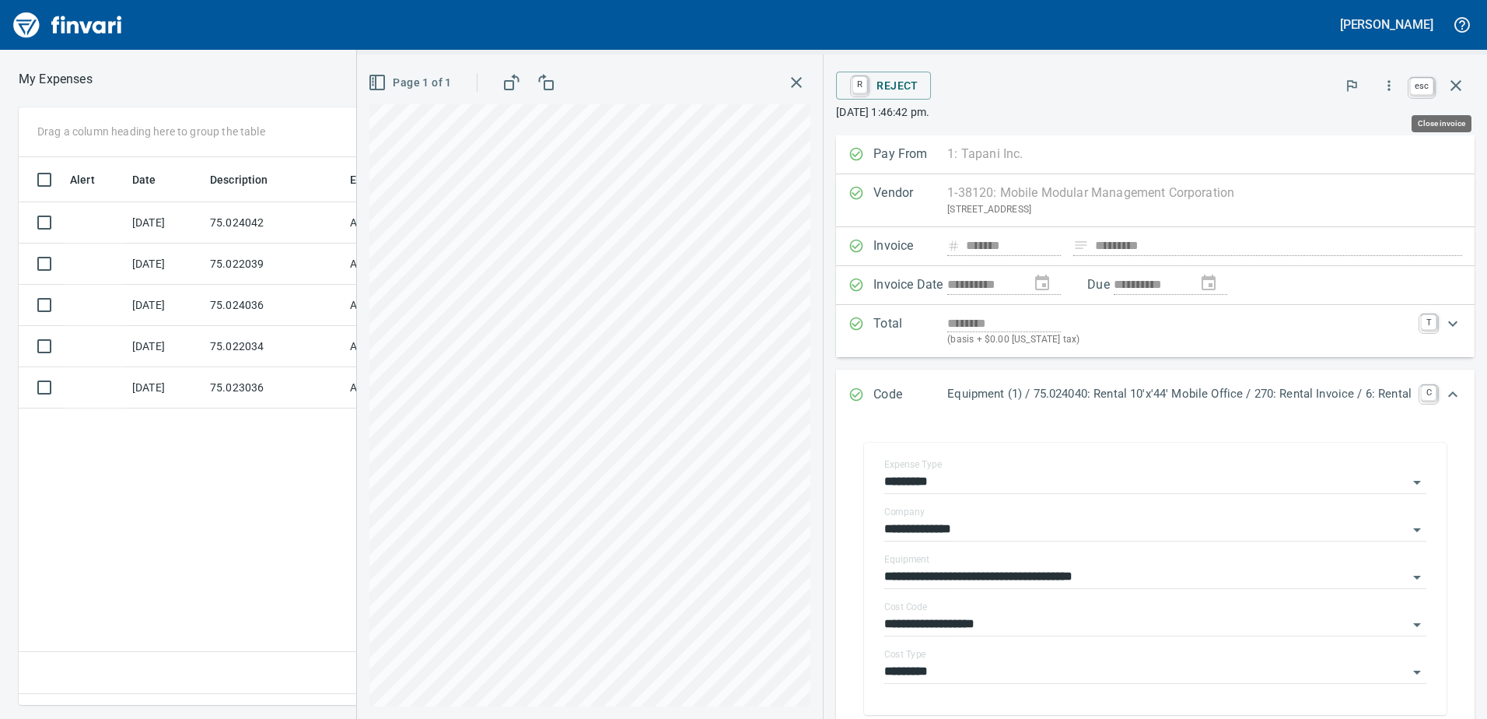
click at [1458, 77] on icon "button" at bounding box center [1456, 85] width 19 height 19
